Goal: Information Seeking & Learning: Find specific fact

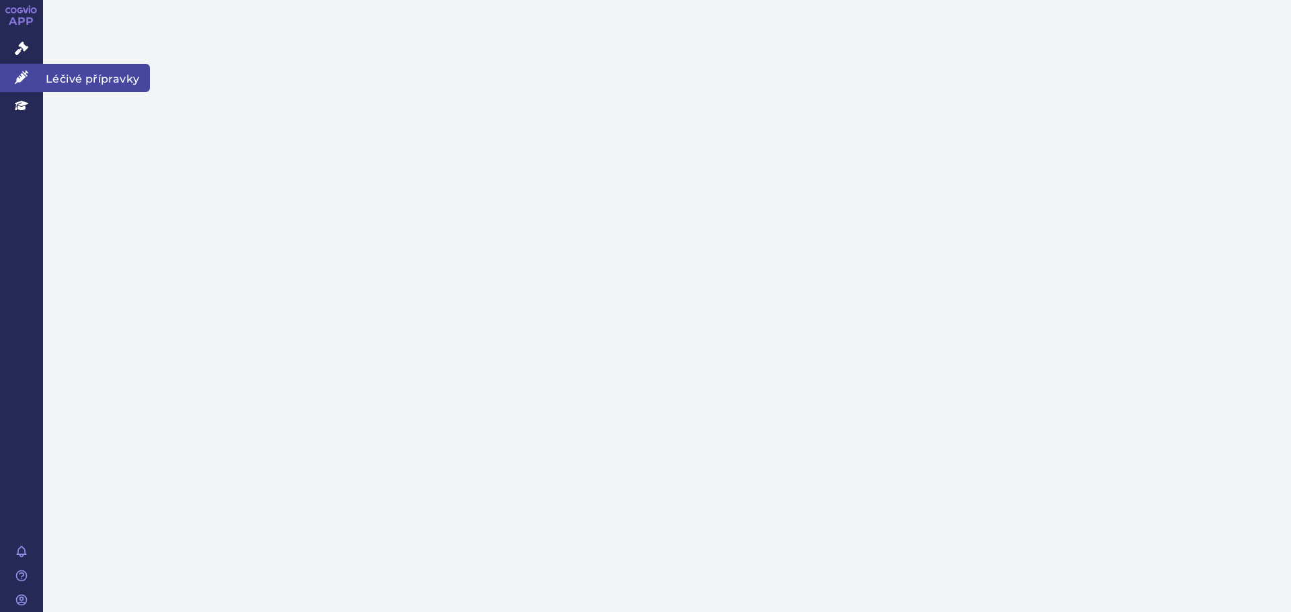
click at [19, 78] on icon at bounding box center [21, 77] width 13 height 13
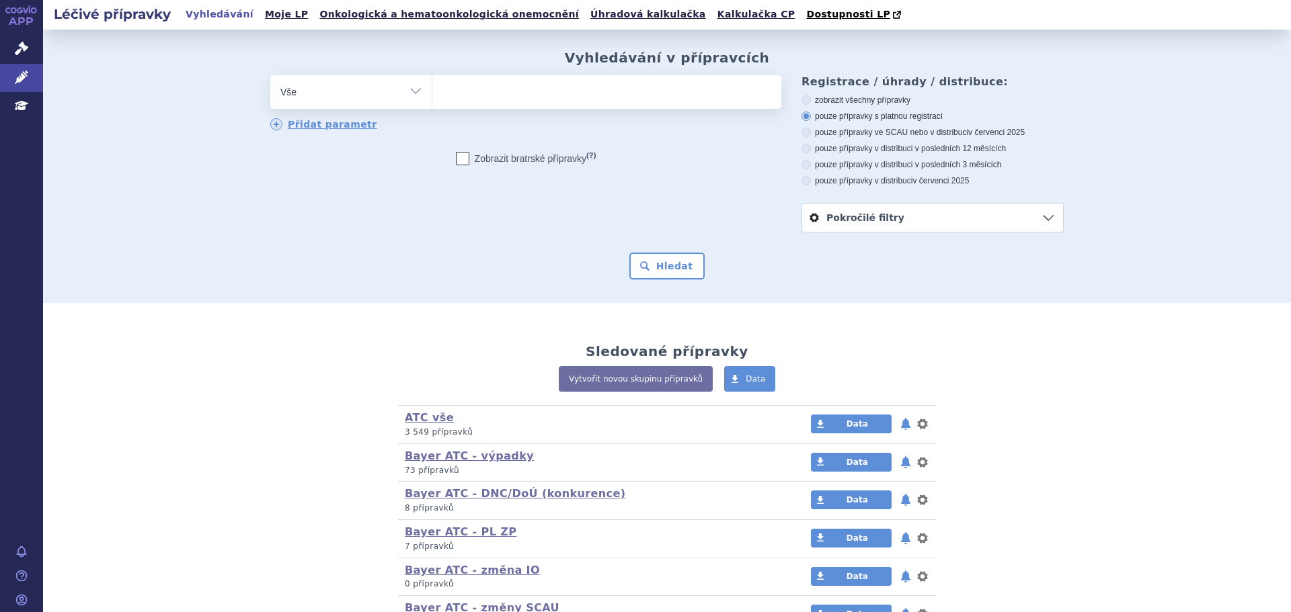
click at [458, 91] on ul at bounding box center [606, 89] width 349 height 28
click at [432, 91] on select at bounding box center [432, 92] width 1 height 34
type input "Vi"
type input "Vit"
type input "Vitra"
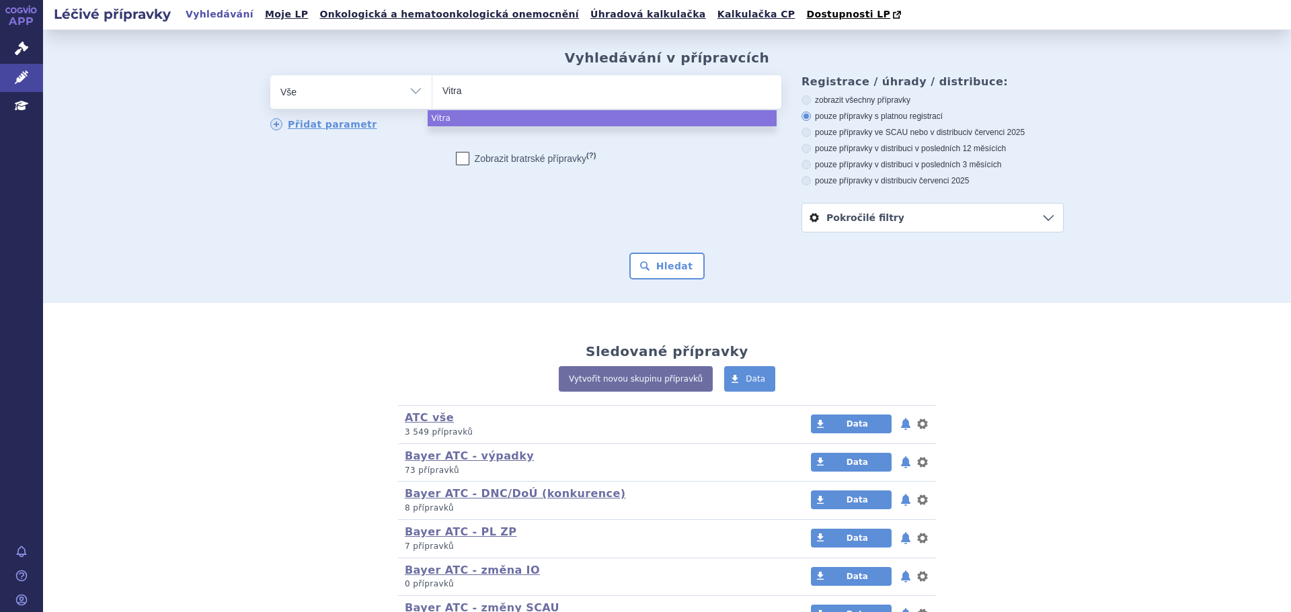
type input "Vitrak"
type input "Vitrakvi"
select select "Vitrakvi"
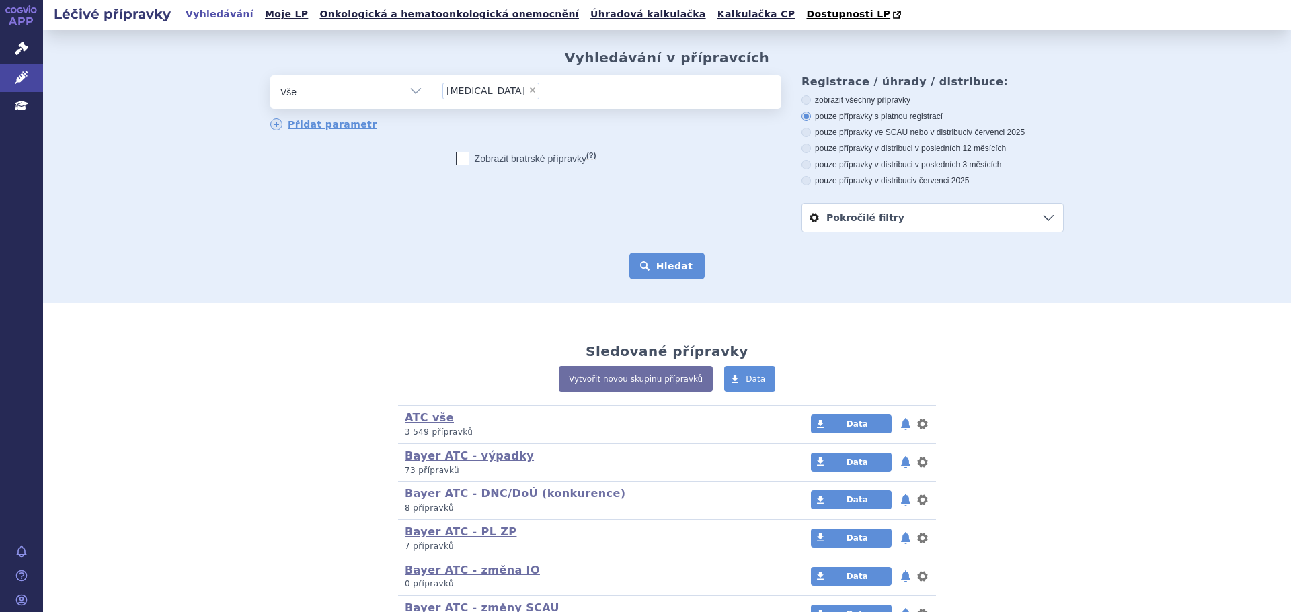
click at [665, 276] on button "Hledat" at bounding box center [667, 266] width 76 height 27
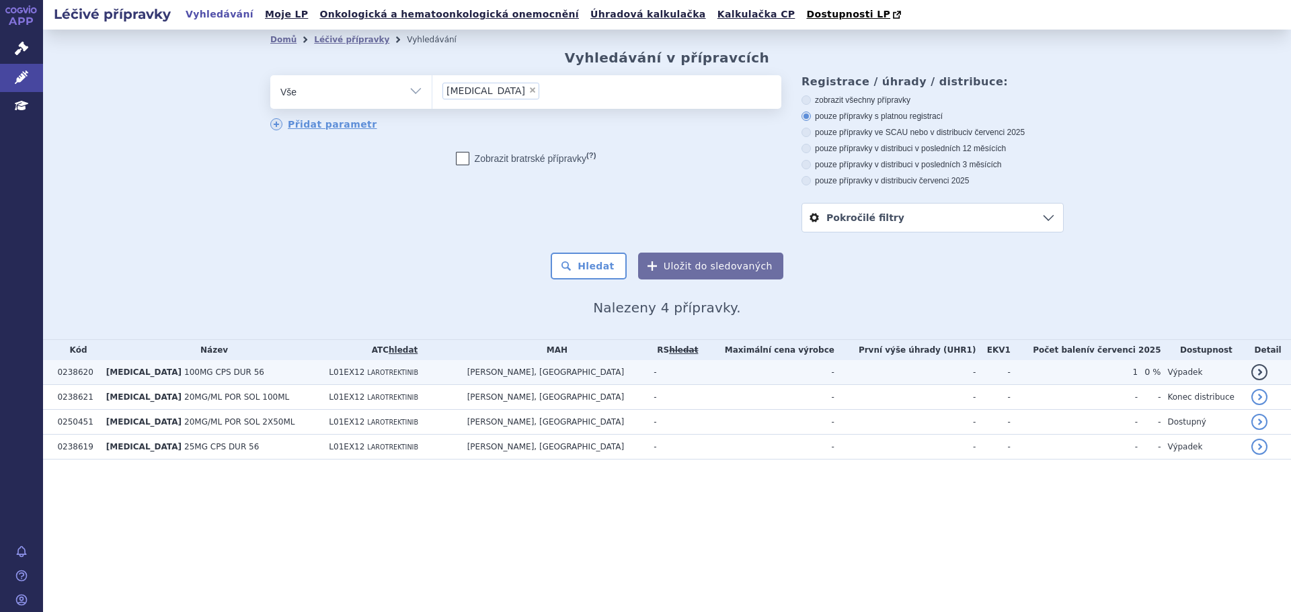
click at [225, 377] on td "VITRAKVI 100MG CPS DUR 56" at bounding box center [210, 372] width 223 height 25
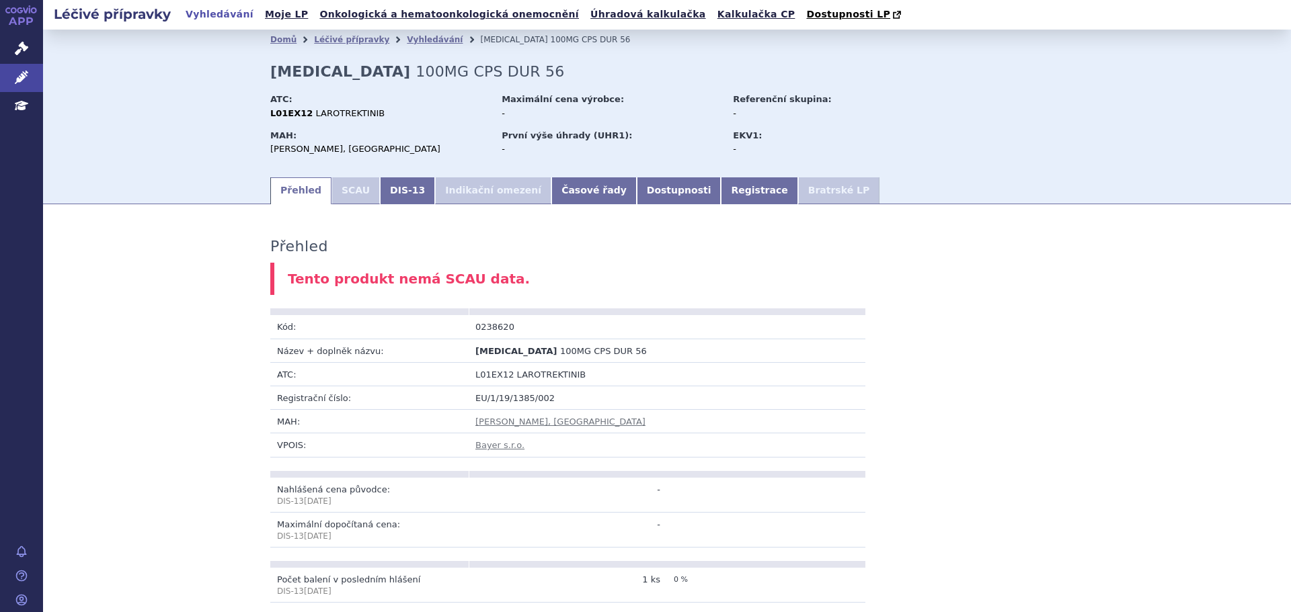
click at [475, 290] on div "Tento produkt nemá SCAU data." at bounding box center [666, 279] width 793 height 33
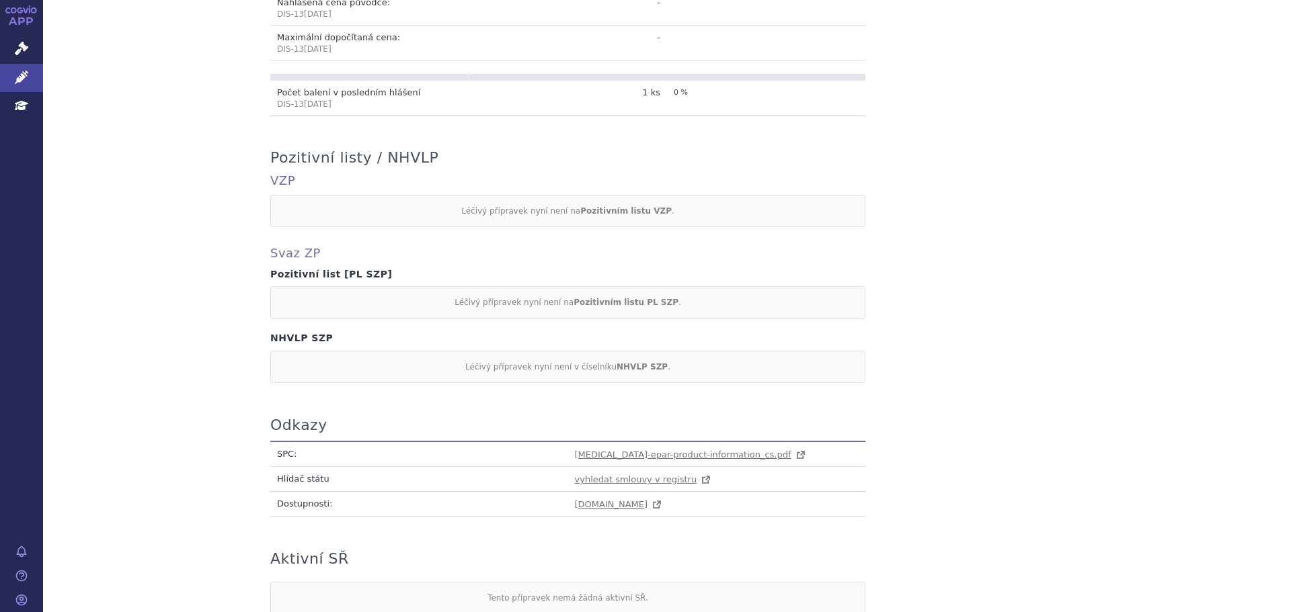
scroll to position [586, 0]
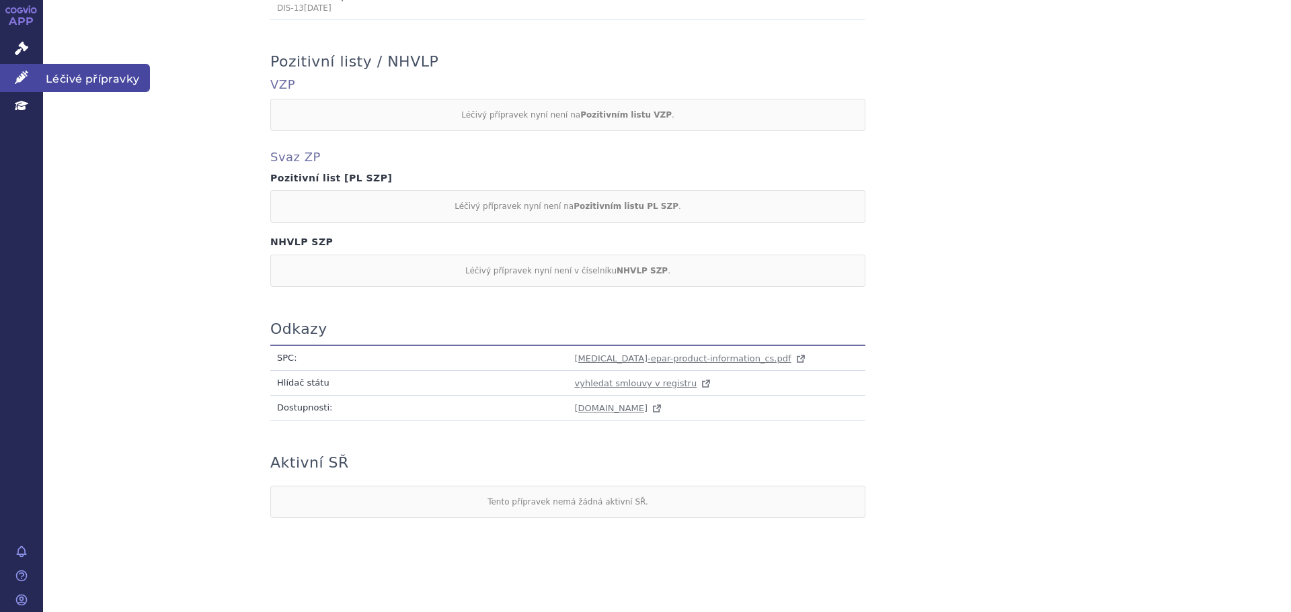
click at [14, 71] on link "Léčivé přípravky" at bounding box center [21, 78] width 43 height 28
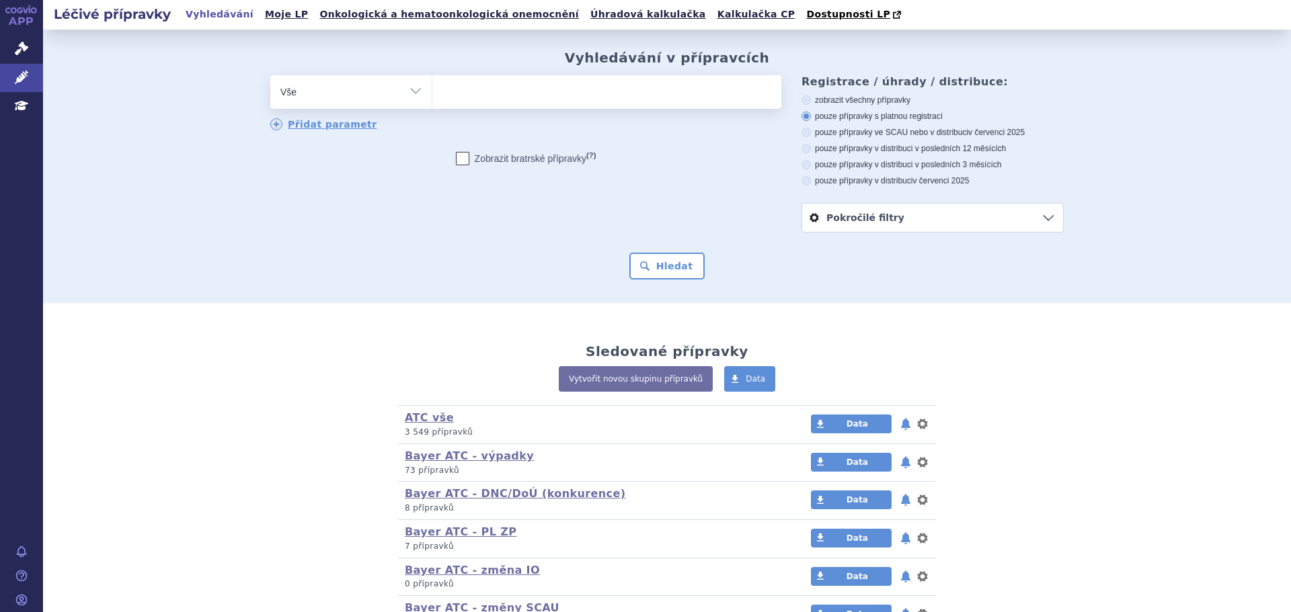
click at [492, 99] on ul at bounding box center [606, 89] width 349 height 28
click at [432, 99] on select at bounding box center [432, 92] width 1 height 34
click at [469, 97] on ul at bounding box center [606, 89] width 349 height 28
click at [432, 97] on select at bounding box center [432, 92] width 1 height 34
paste input "[MEDICAL_DATA]"
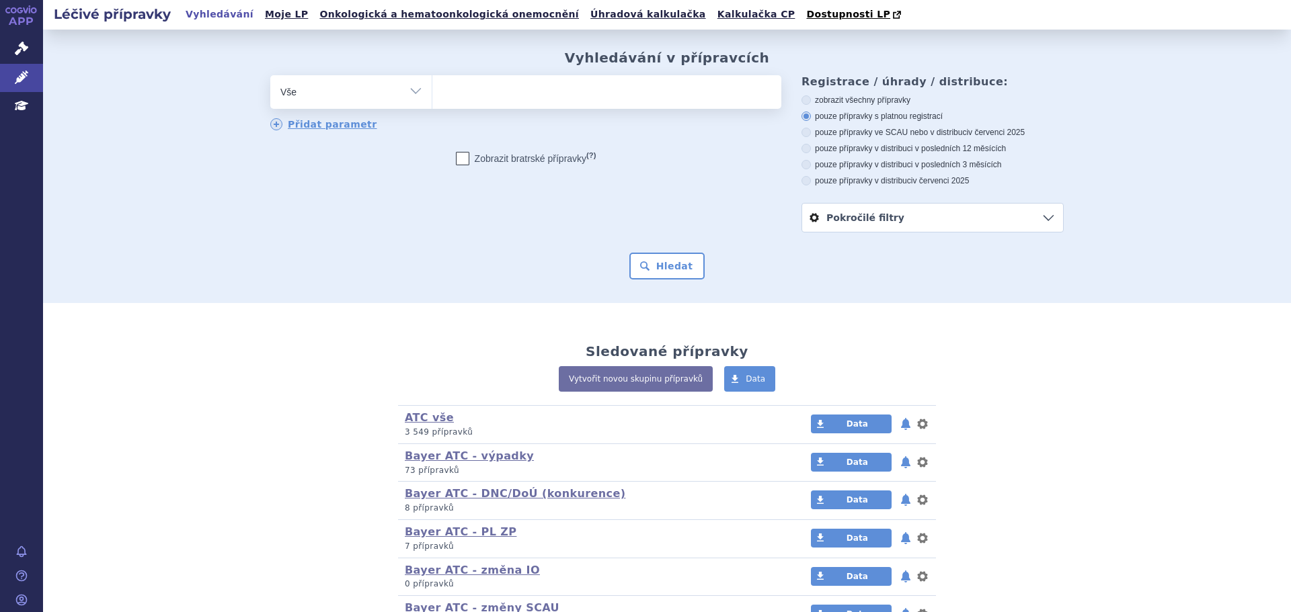
type input "[MEDICAL_DATA]"
select select "[MEDICAL_DATA]"
click at [658, 272] on button "Hledat" at bounding box center [667, 266] width 76 height 27
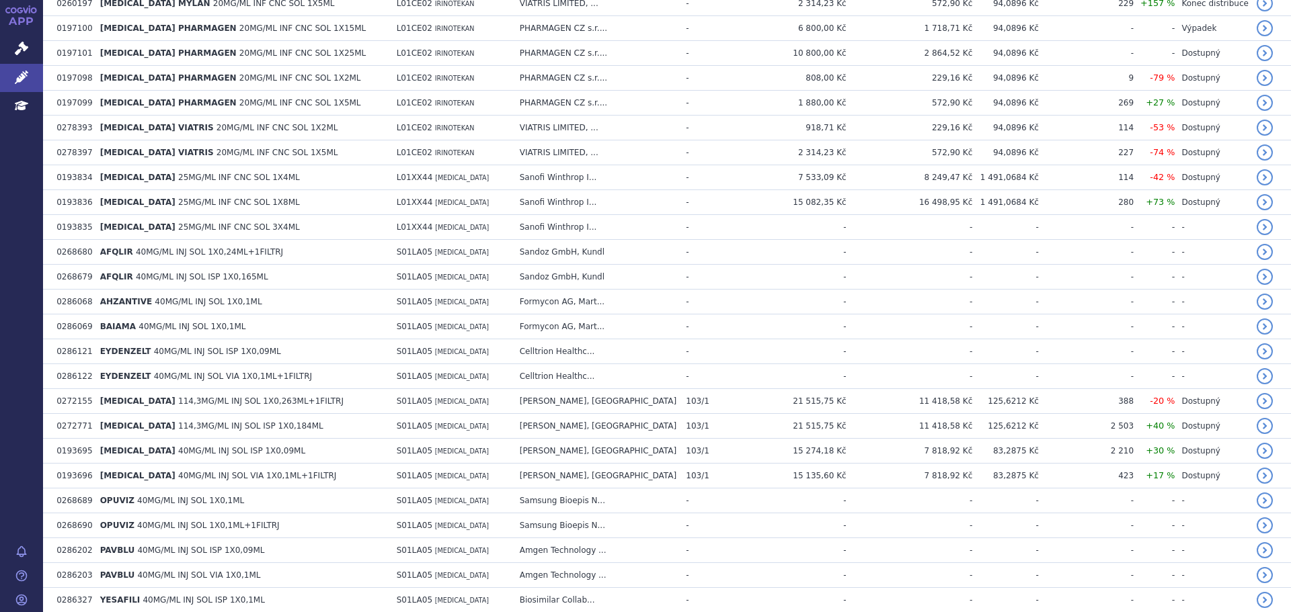
scroll to position [594, 0]
